Goal: Find specific page/section: Find specific page/section

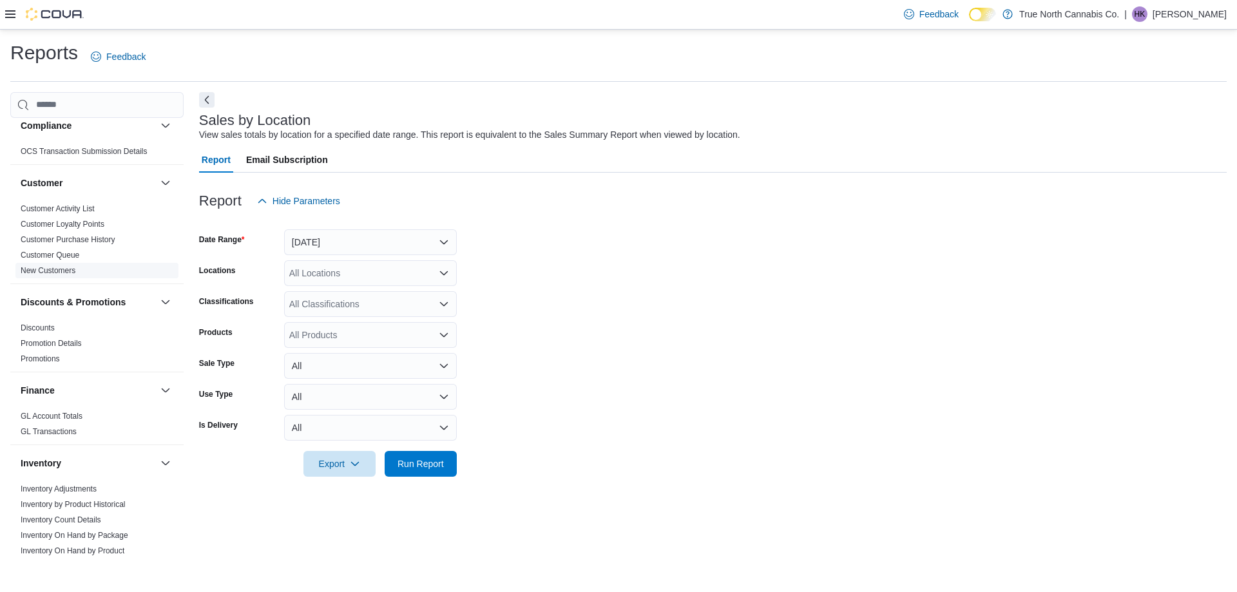
scroll to position [322, 0]
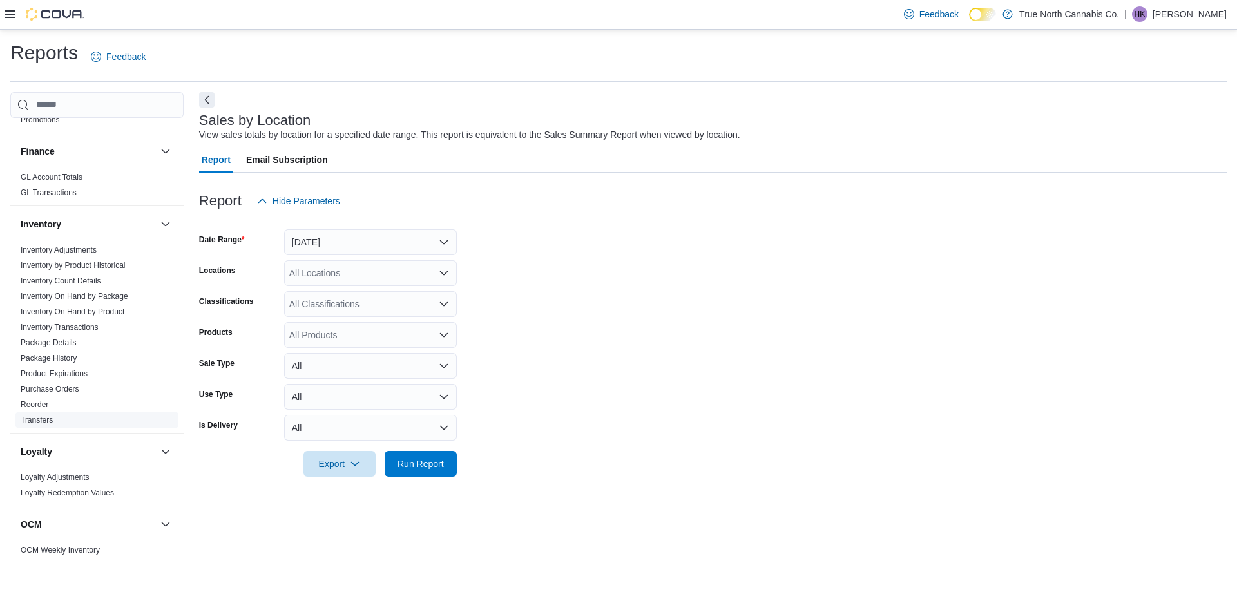
click at [33, 417] on link "Transfers" at bounding box center [37, 419] width 32 height 9
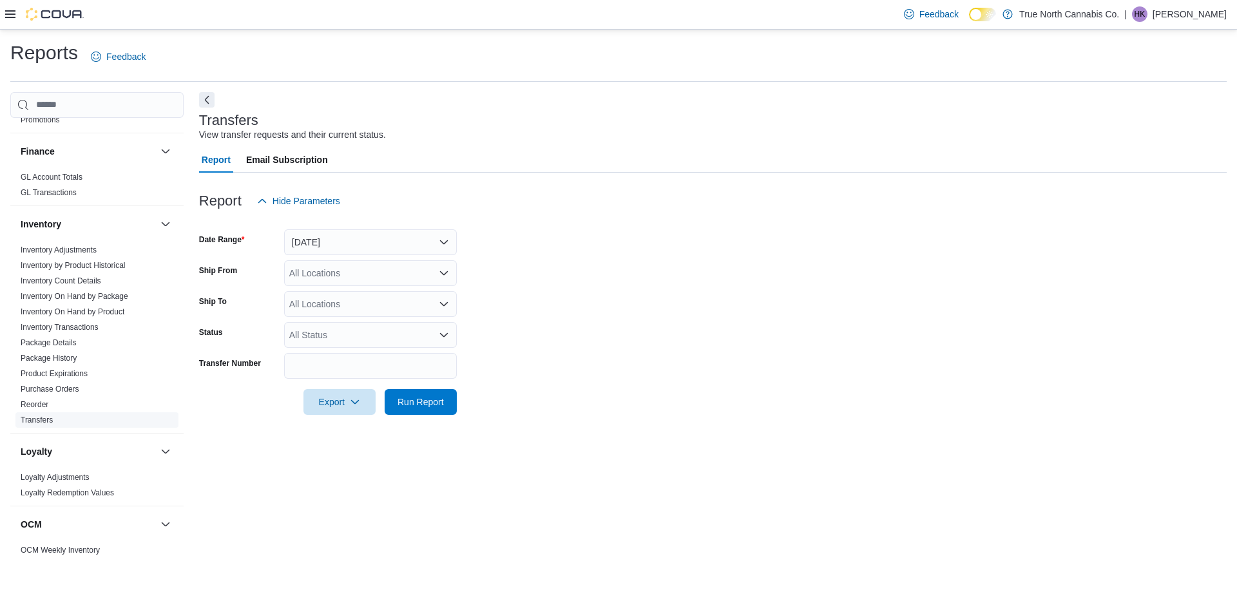
click at [47, 419] on link "Transfers" at bounding box center [37, 419] width 32 height 9
click at [207, 100] on button "Next" at bounding box center [206, 98] width 15 height 15
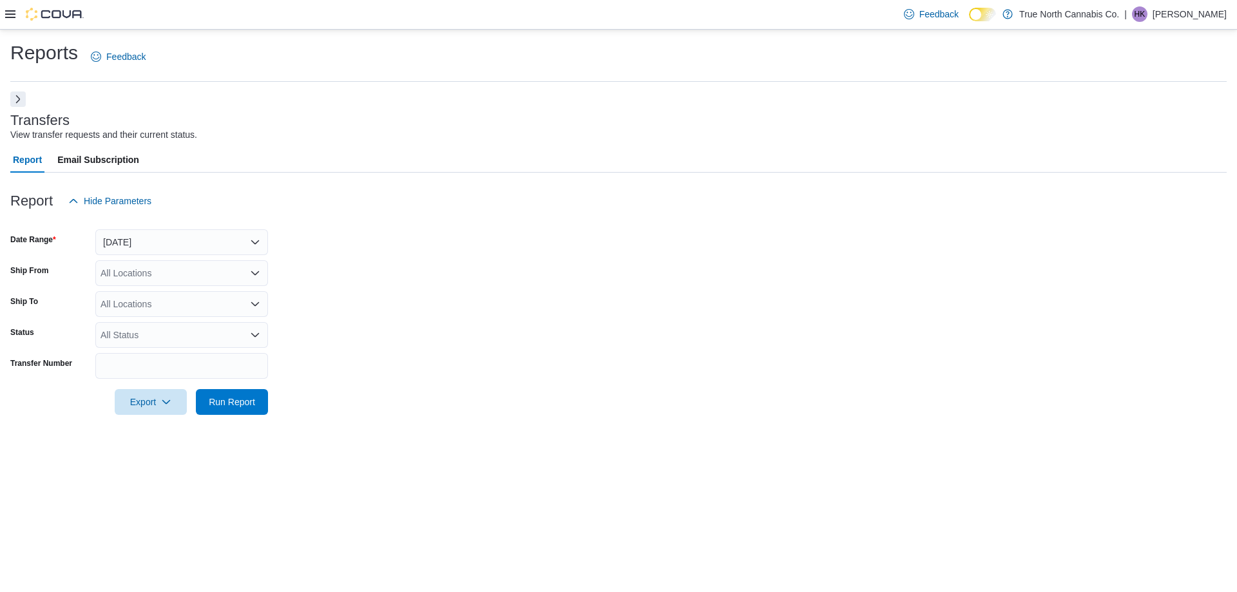
click at [17, 99] on button "Next" at bounding box center [17, 98] width 15 height 15
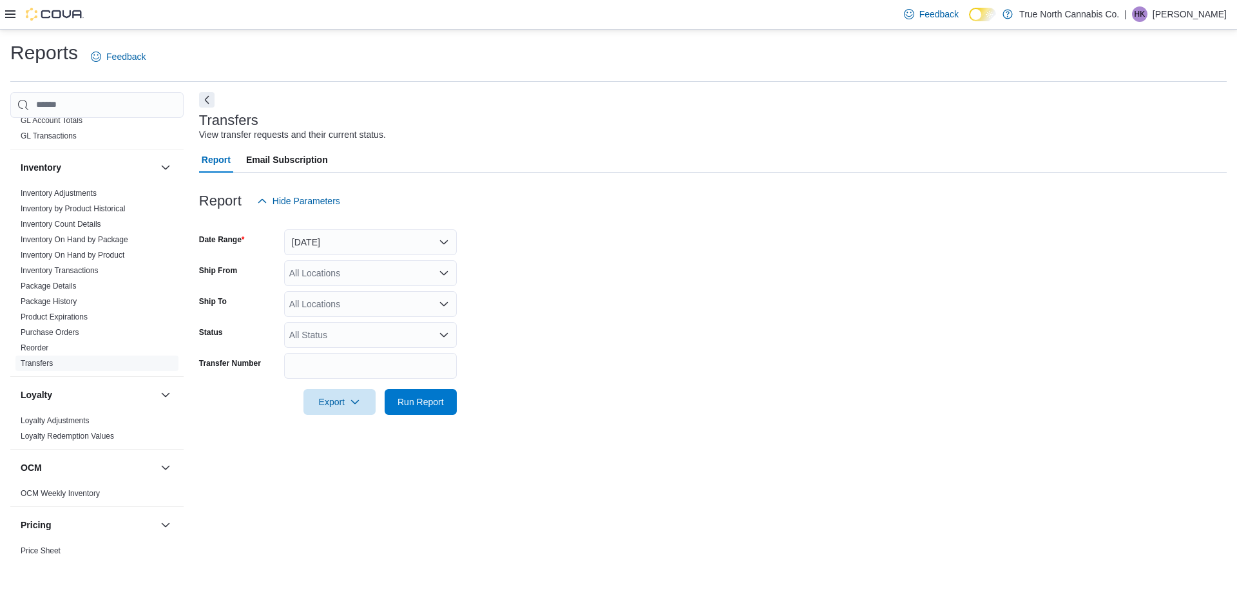
scroll to position [375, 0]
click at [44, 362] on link "Transfers" at bounding box center [37, 366] width 32 height 9
click at [44, 365] on link "Transfers" at bounding box center [37, 366] width 32 height 9
